Goal: Find specific page/section

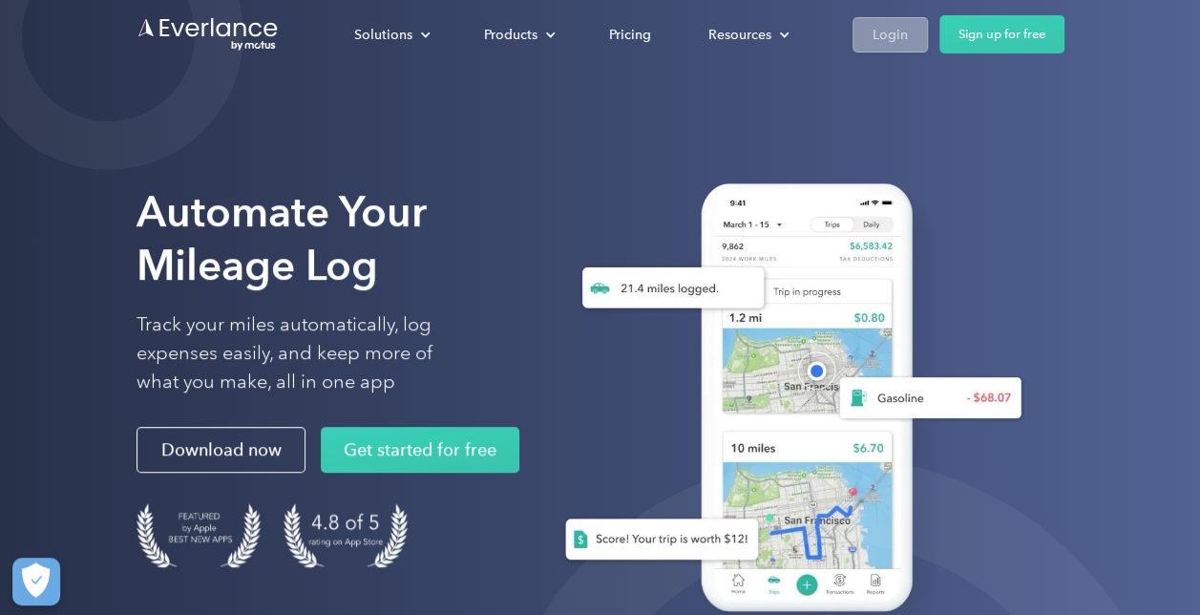
click at [881, 31] on div "Login" at bounding box center [890, 35] width 35 height 24
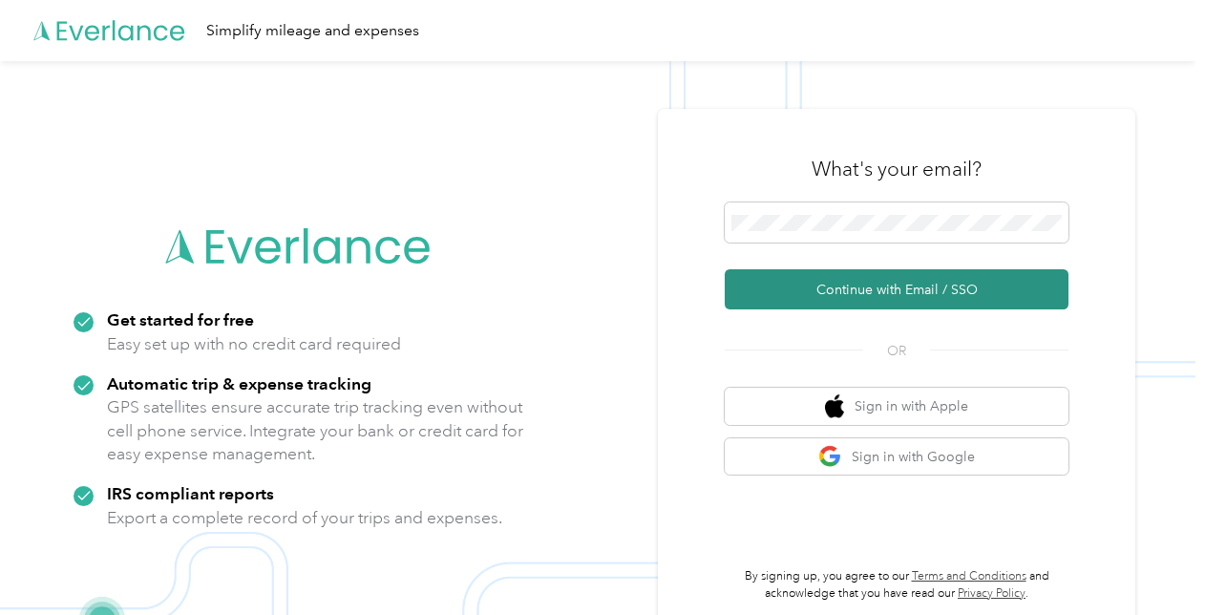
click at [828, 293] on button "Continue with Email / SSO" at bounding box center [897, 289] width 344 height 40
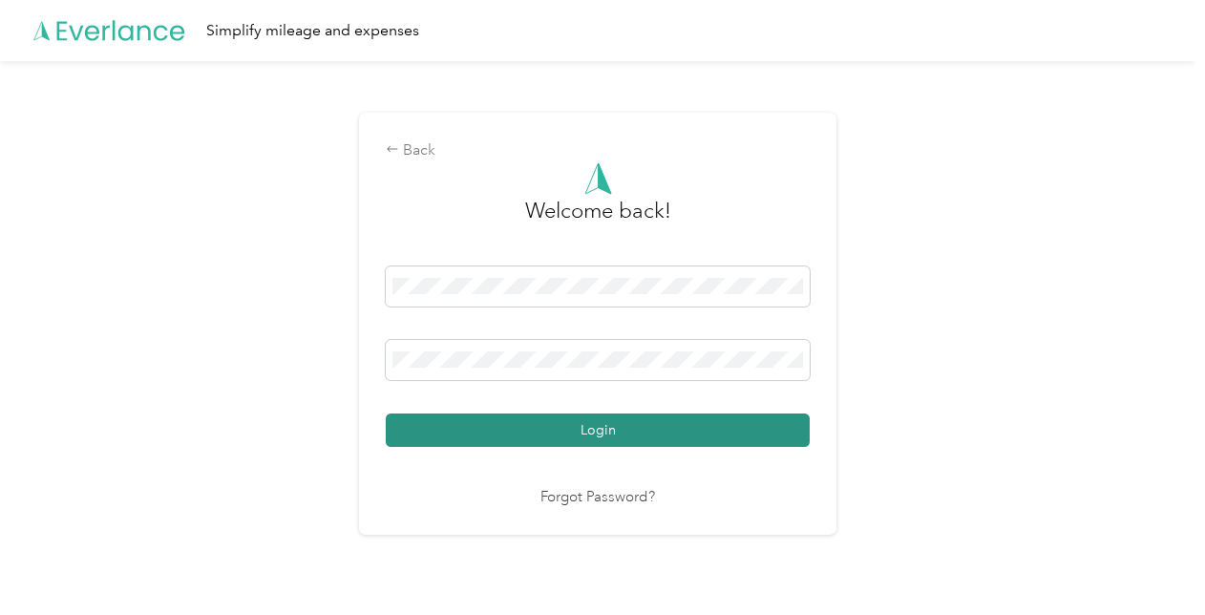
click at [523, 422] on button "Login" at bounding box center [598, 430] width 424 height 33
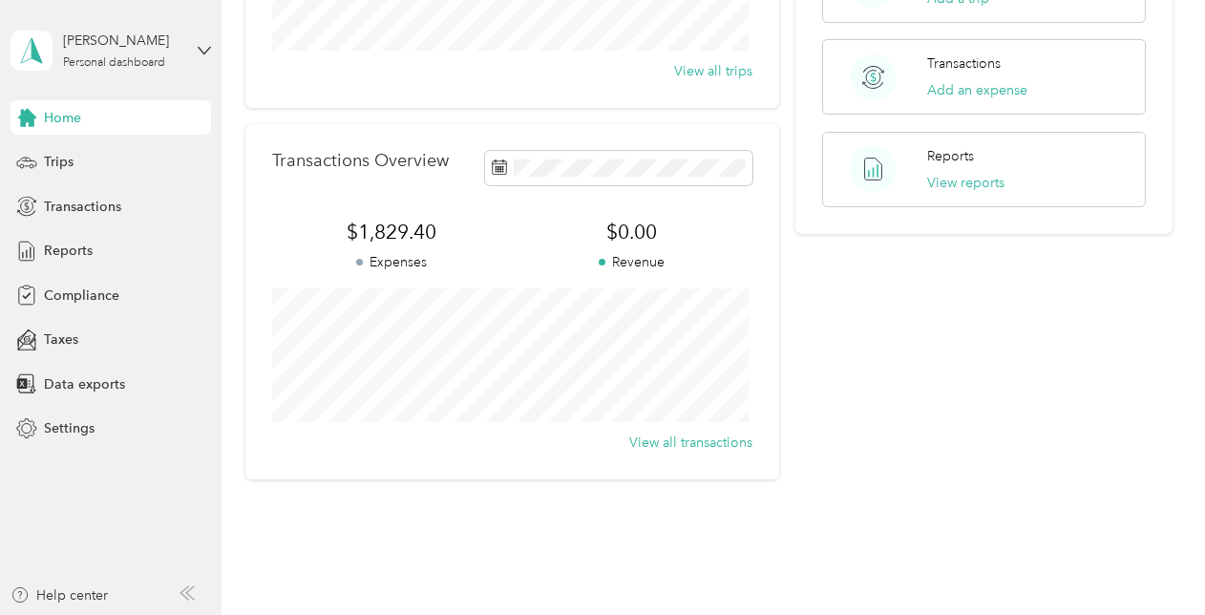
scroll to position [372, 0]
click at [61, 288] on span "Compliance" at bounding box center [81, 296] width 75 height 20
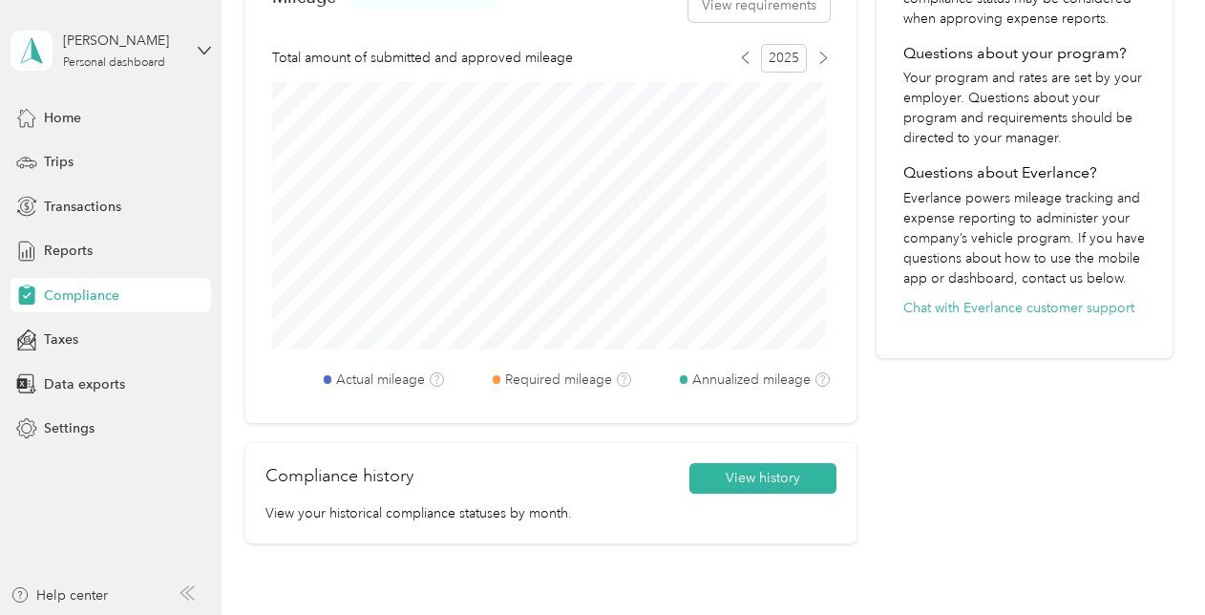
scroll to position [661, 0]
click at [82, 599] on div "Help center" at bounding box center [59, 595] width 97 height 20
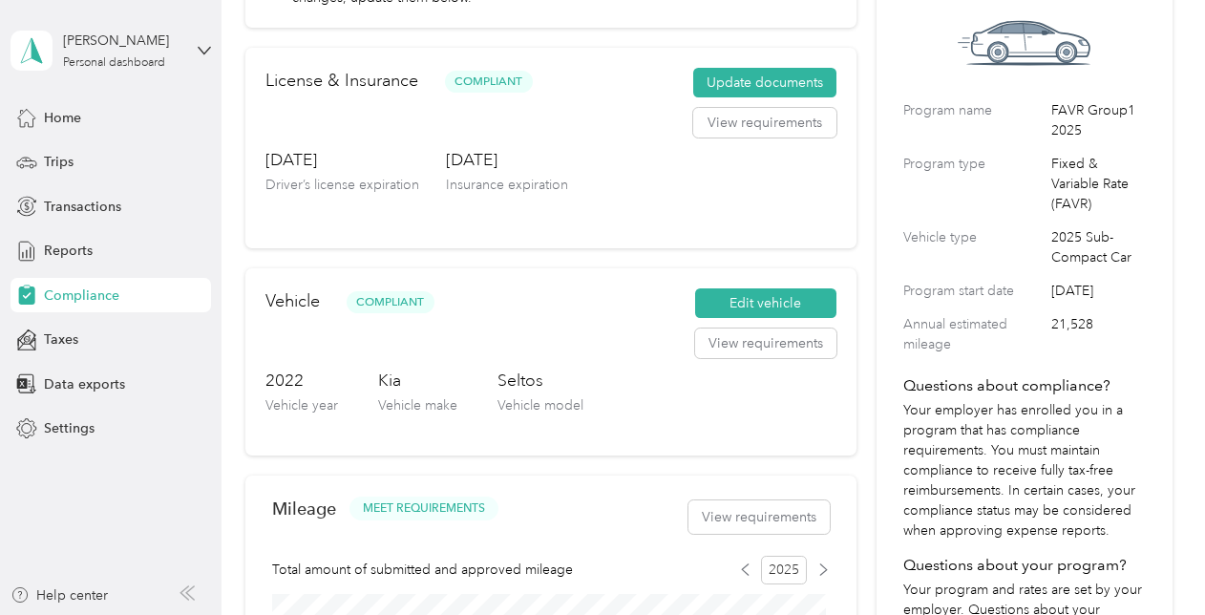
scroll to position [149, 0]
